Goal: Information Seeking & Learning: Compare options

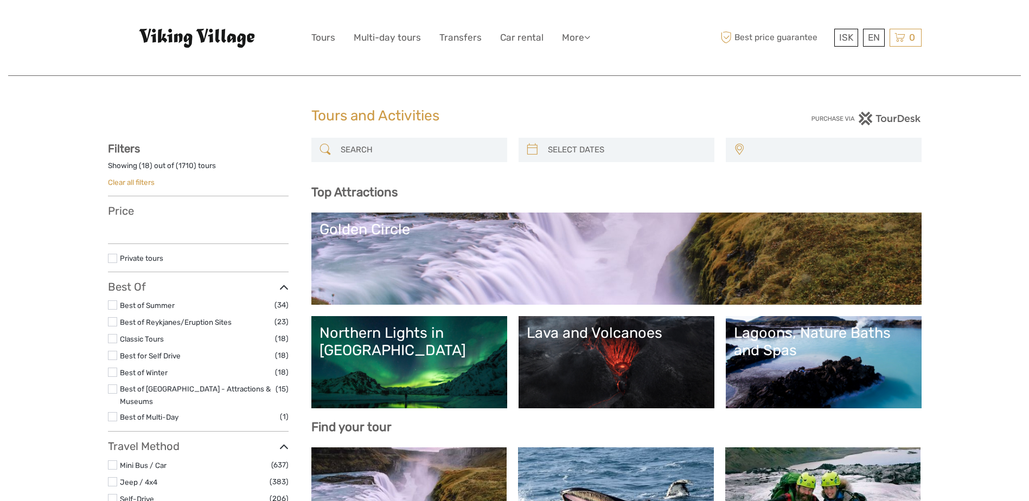
select select
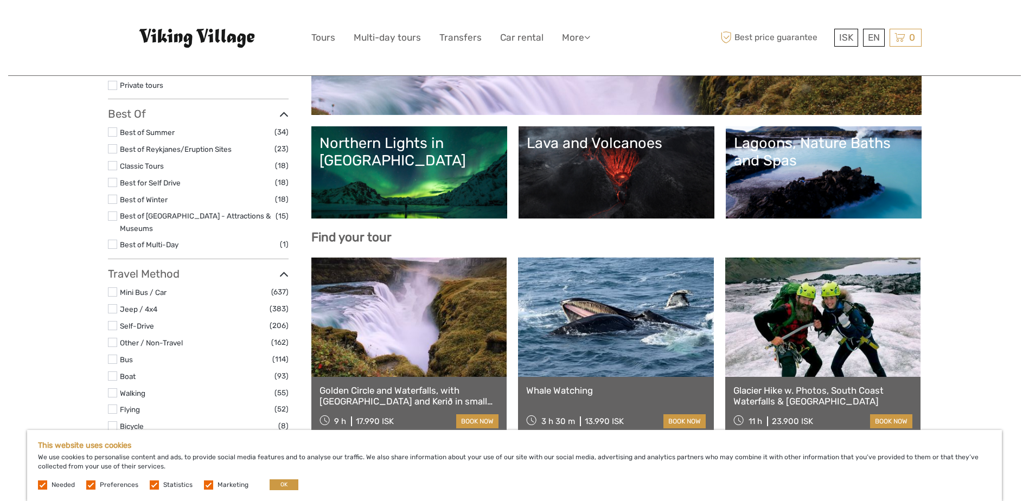
scroll to position [217, 0]
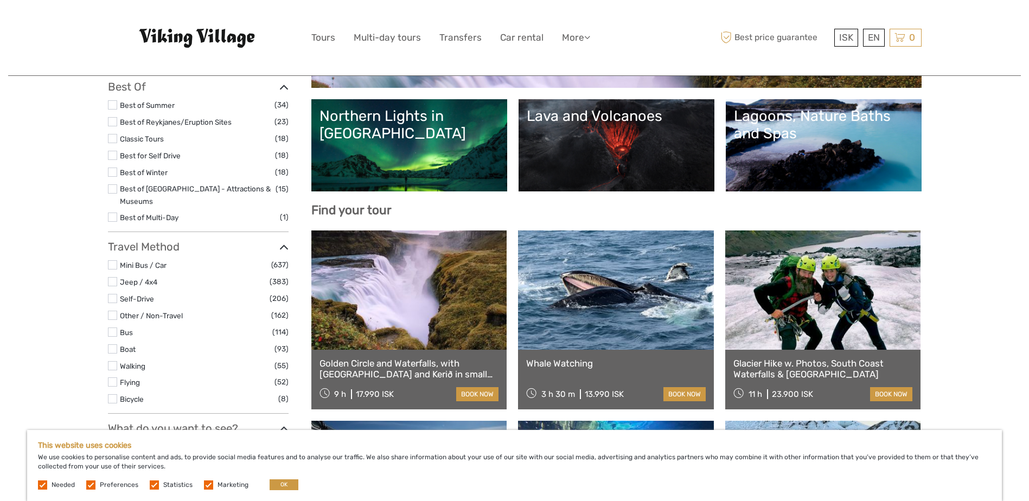
click at [114, 260] on label at bounding box center [112, 264] width 9 height 9
click at [0, 0] on input "checkbox" at bounding box center [0, 0] width 0 height 0
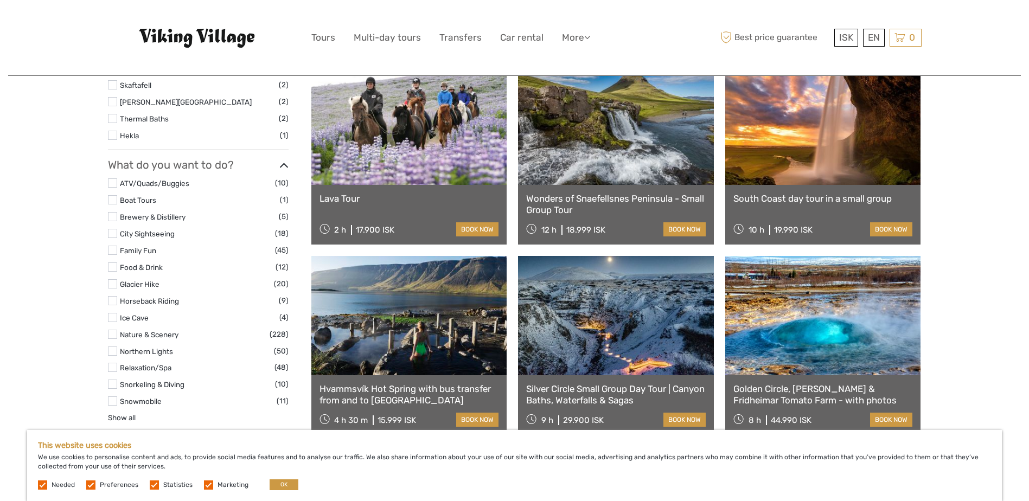
scroll to position [713, 0]
click at [114, 196] on label at bounding box center [112, 200] width 9 height 9
click at [0, 0] on input "checkbox" at bounding box center [0, 0] width 0 height 0
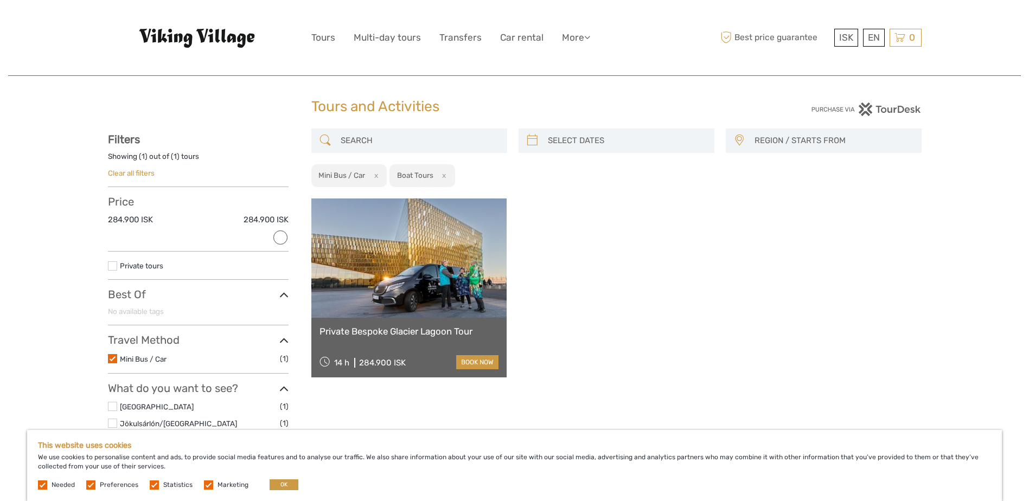
scroll to position [8, 0]
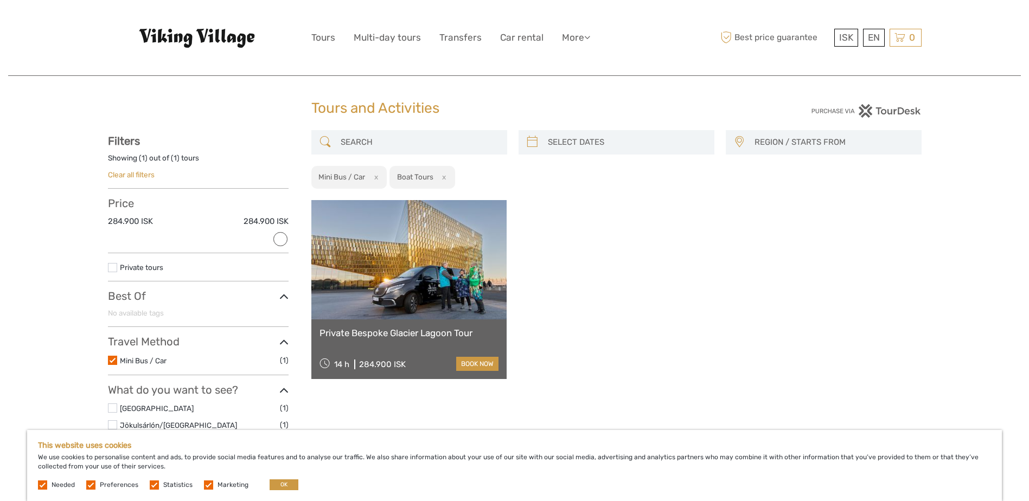
scroll to position [323, 0]
